Goal: Task Accomplishment & Management: Use online tool/utility

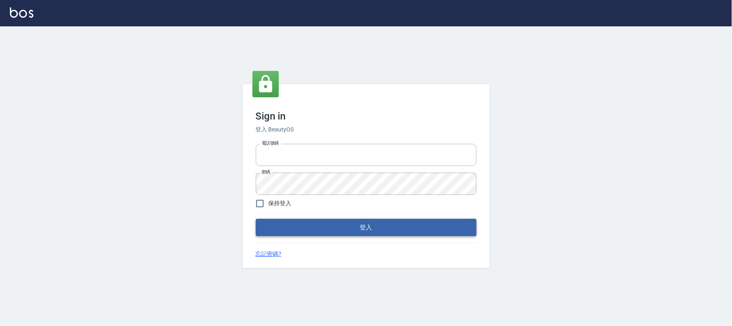
type input "032805930"
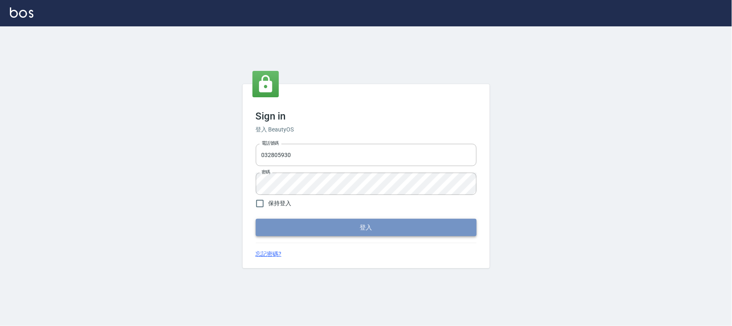
click at [340, 232] on button "登入" at bounding box center [366, 227] width 221 height 17
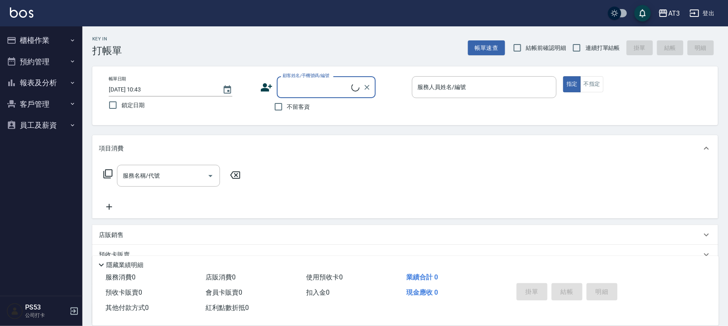
click at [43, 38] on button "櫃檯作業" at bounding box center [41, 40] width 76 height 21
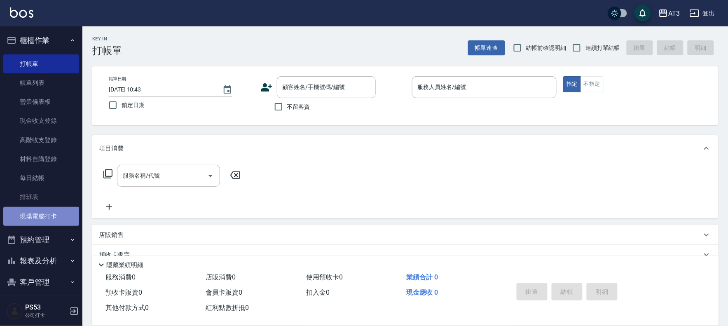
click at [57, 218] on link "現場電腦打卡" at bounding box center [41, 216] width 76 height 19
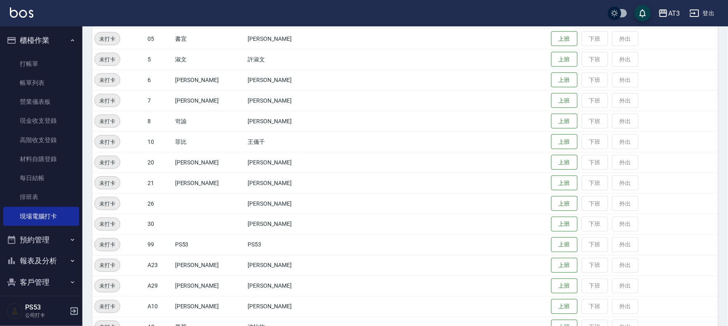
scroll to position [275, 0]
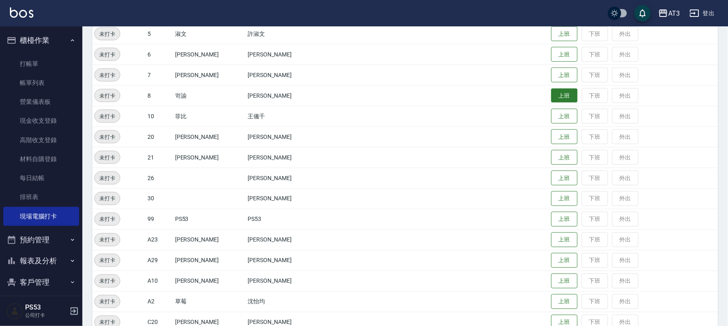
click at [551, 91] on button "上班" at bounding box center [564, 96] width 26 height 14
click at [557, 33] on button "上班" at bounding box center [564, 34] width 26 height 14
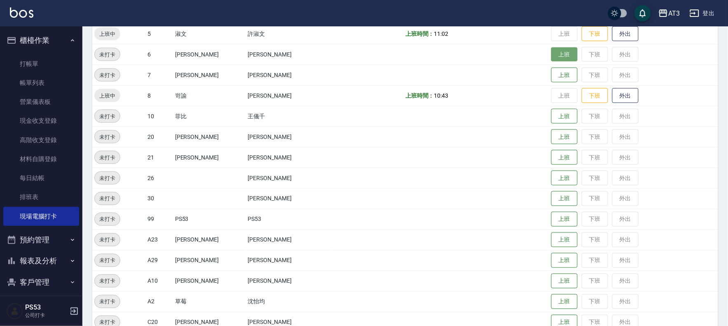
click at [551, 49] on button "上班" at bounding box center [564, 54] width 26 height 14
